Goal: Transaction & Acquisition: Purchase product/service

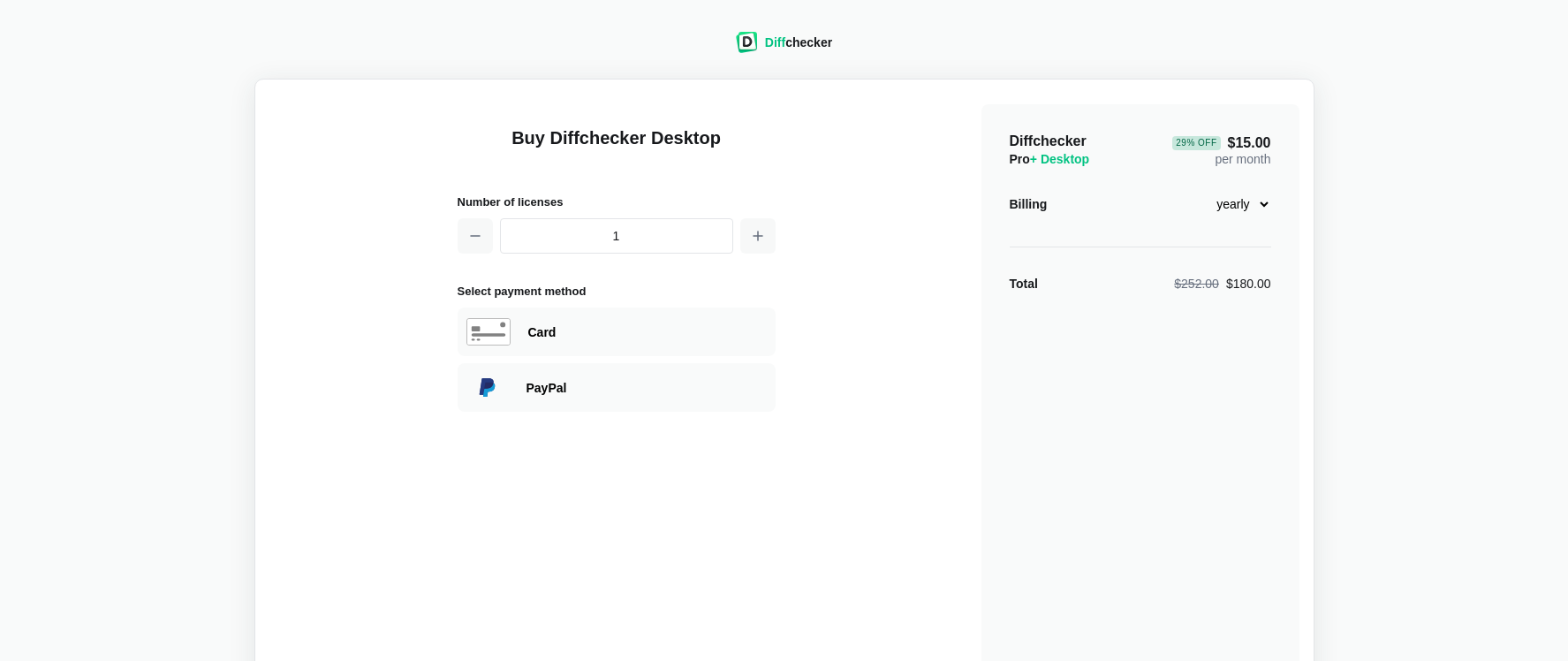
click at [1221, 200] on select "monthly yearly" at bounding box center [1233, 205] width 76 height 30
click at [1195, 189] on select "monthly yearly" at bounding box center [1233, 205] width 76 height 30
click at [1222, 207] on select "monthly yearly" at bounding box center [1233, 205] width 76 height 30
select select "desktop-yearly-180"
click at [1195, 189] on select "monthly yearly" at bounding box center [1233, 205] width 76 height 30
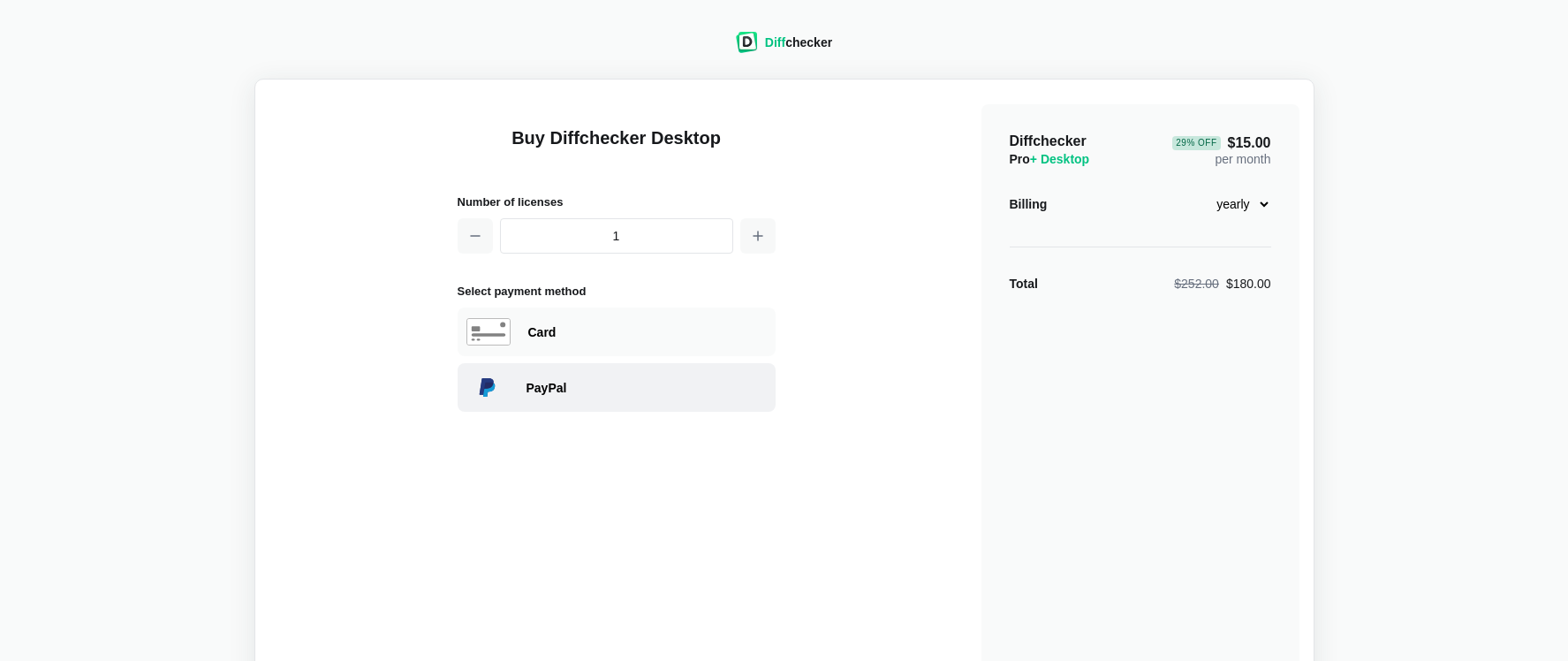
click at [617, 388] on div "PayPal" at bounding box center [646, 388] width 240 height 18
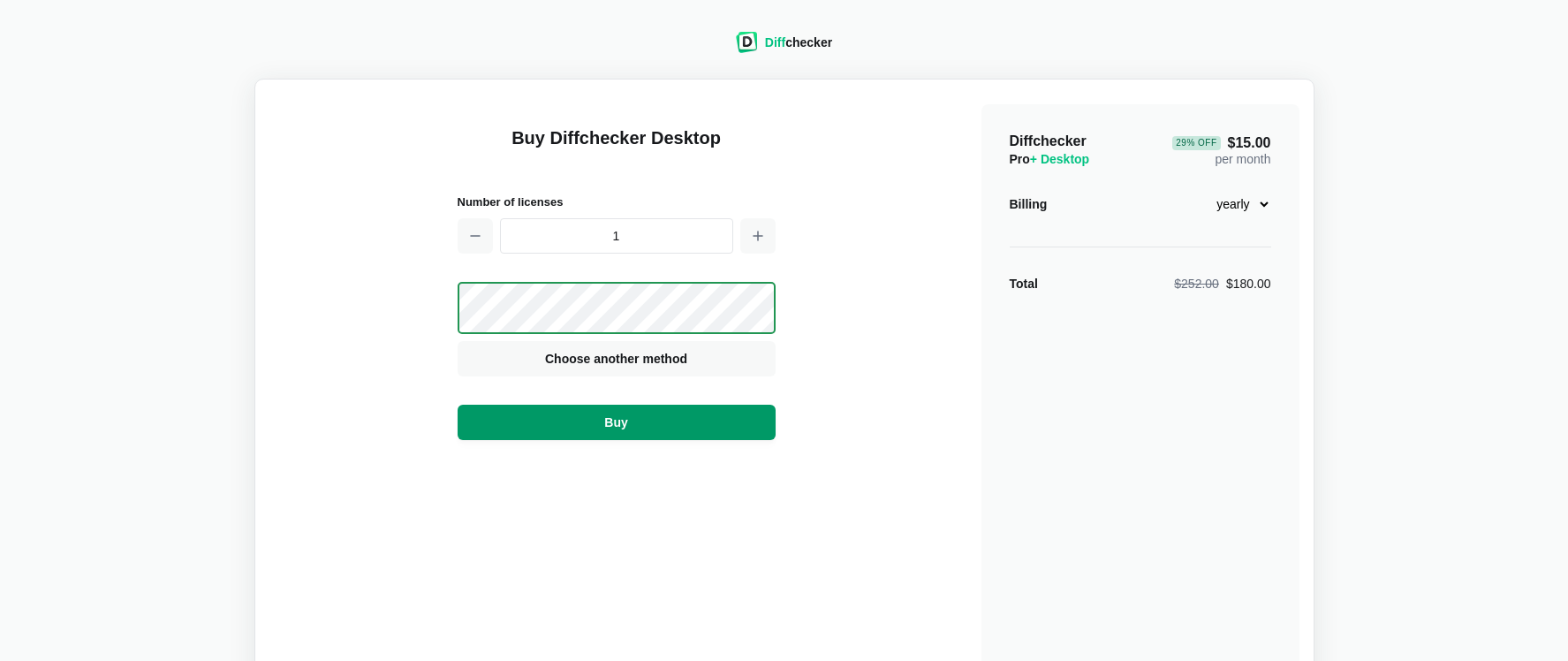
click at [563, 427] on button "Buy" at bounding box center [616, 423] width 318 height 36
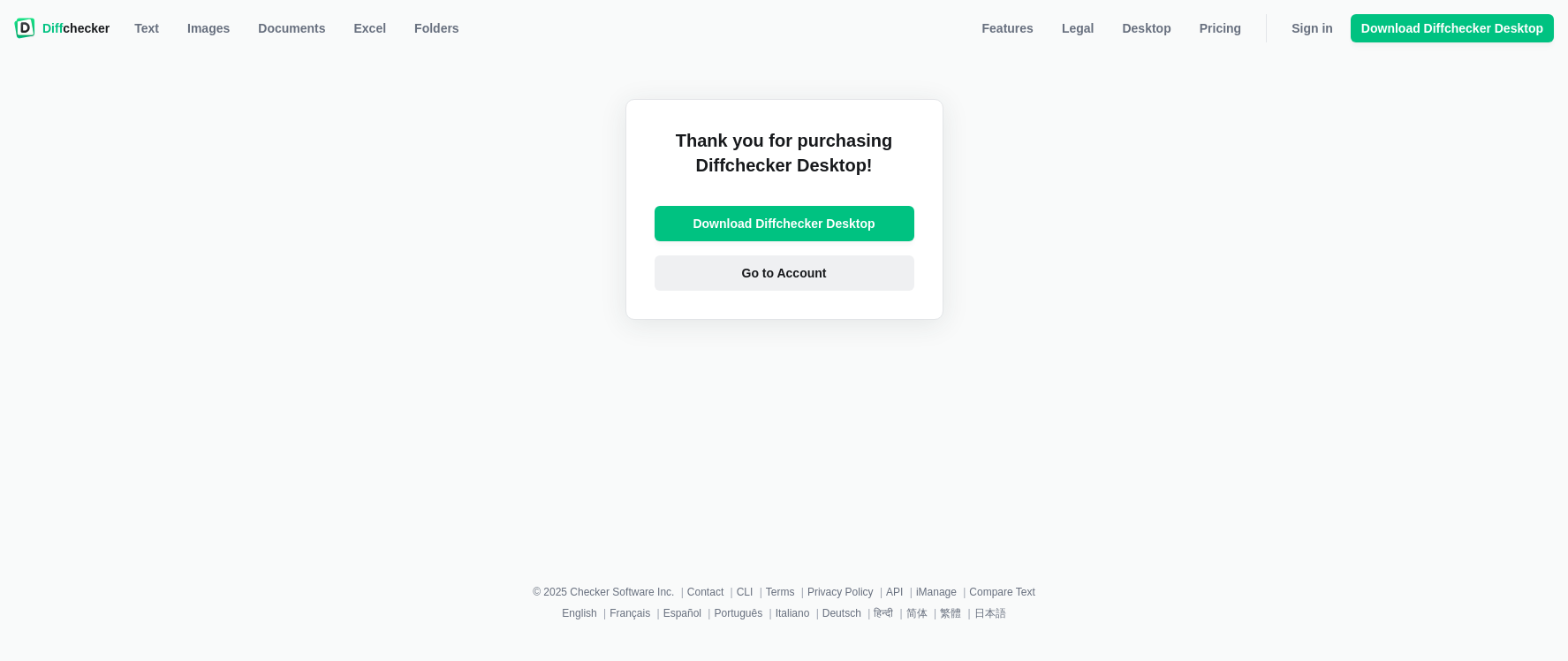
click at [748, 267] on span "Go to Account" at bounding box center [784, 273] width 92 height 18
